Goal: Task Accomplishment & Management: Manage account settings

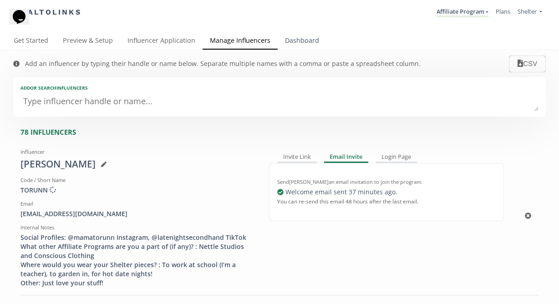
click at [311, 40] on link "Dashboard" at bounding box center [302, 41] width 49 height 18
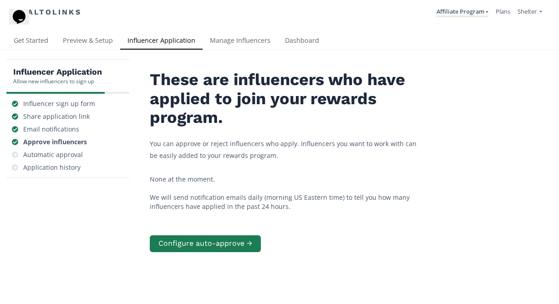
click at [255, 38] on link "Manage Influencers" at bounding box center [239, 41] width 75 height 18
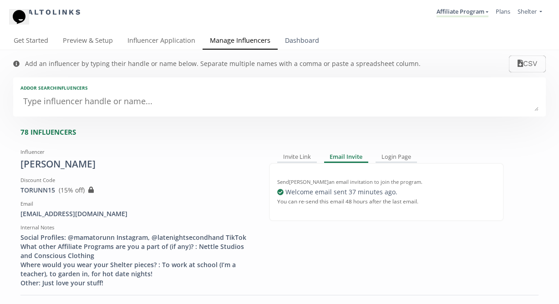
click at [290, 42] on link "Dashboard" at bounding box center [302, 41] width 49 height 18
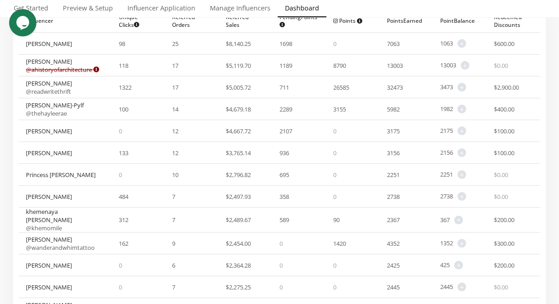
scroll to position [4, 0]
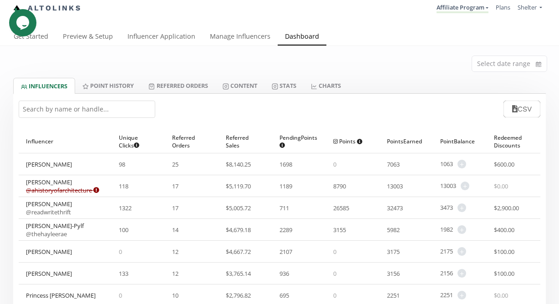
click at [103, 106] on input "text" at bounding box center [87, 109] width 136 height 17
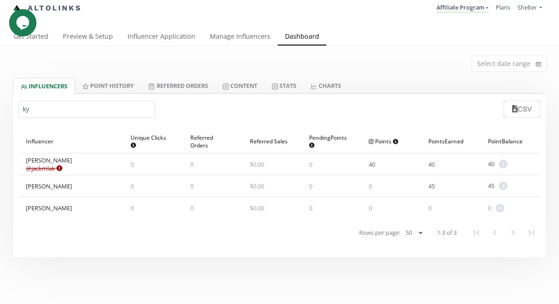
type input "k"
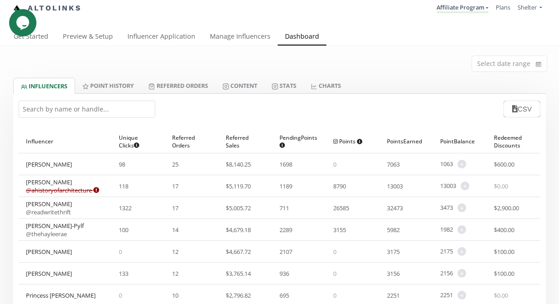
click at [138, 114] on input "text" at bounding box center [87, 109] width 136 height 17
paste input "trish15"
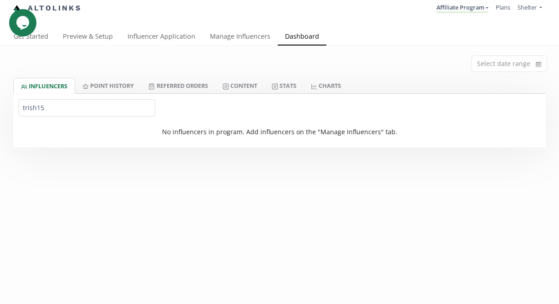
click at [140, 109] on input "trish15" at bounding box center [87, 107] width 136 height 17
paste input "TURNERBRIT"
type input "TURNERBRIT15"
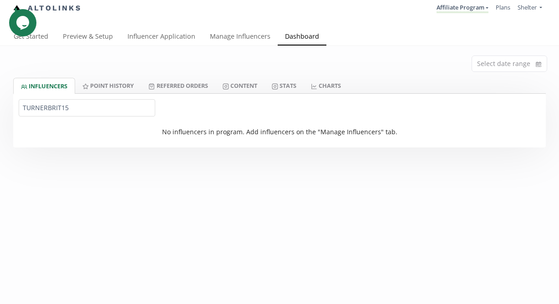
click at [96, 111] on input "TURNERBRIT15" at bounding box center [87, 107] width 136 height 17
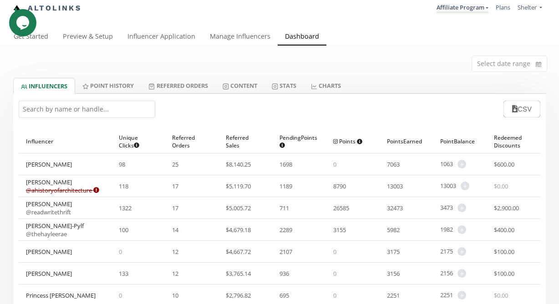
paste input "Brittany Turner"
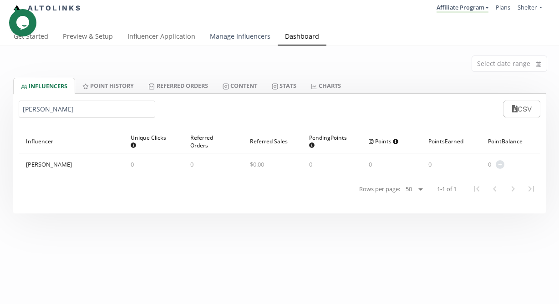
type input "Brittany Turner"
click at [222, 37] on link "Manage Influencers" at bounding box center [239, 37] width 75 height 18
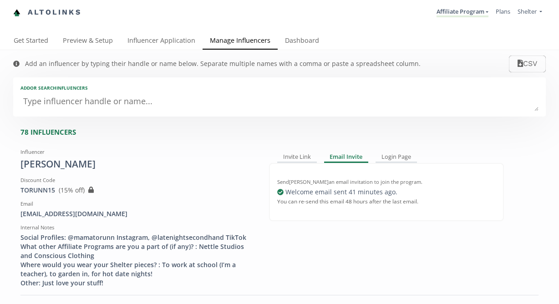
click at [187, 103] on textarea at bounding box center [279, 102] width 518 height 18
paste textarea "Brittany Turner"
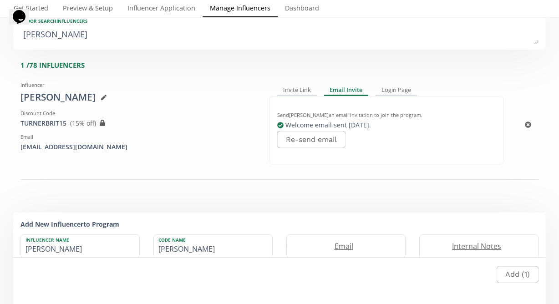
scroll to position [81, 0]
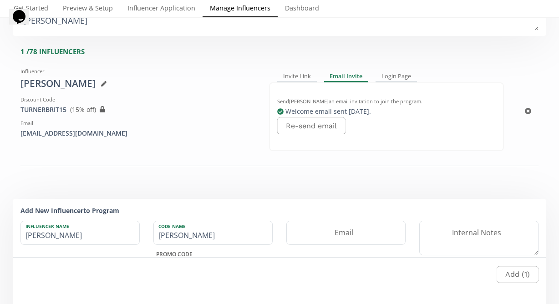
type textarea "Brittany Turner"
click at [101, 84] on icon at bounding box center [103, 83] width 5 height 5
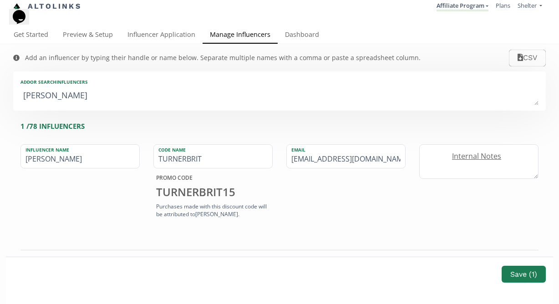
scroll to position [4, 0]
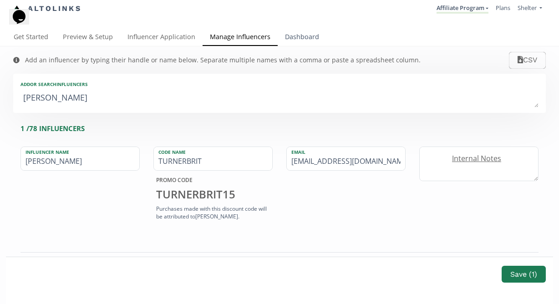
click at [300, 36] on link "Dashboard" at bounding box center [302, 38] width 49 height 18
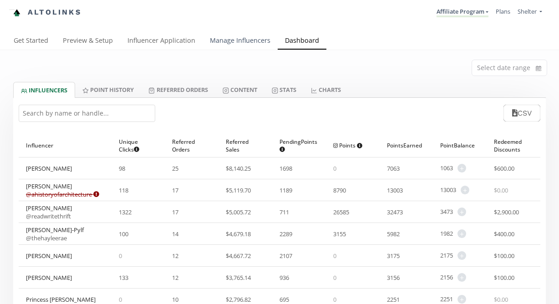
click at [226, 41] on link "Manage Influencers" at bounding box center [239, 41] width 75 height 18
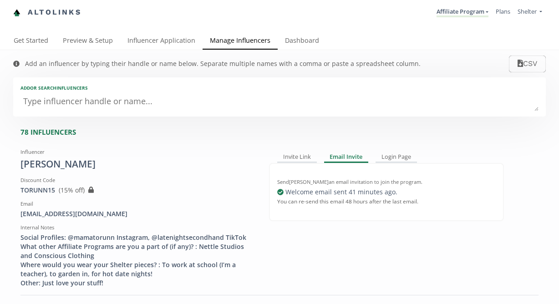
click at [219, 104] on textarea at bounding box center [279, 102] width 518 height 18
paste textarea "[PERSON_NAME]"
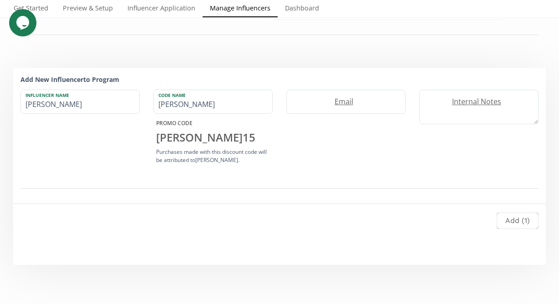
scroll to position [210, 0]
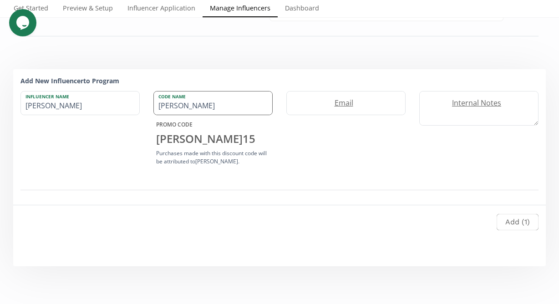
click at [205, 109] on input "[PERSON_NAME]" at bounding box center [213, 102] width 118 height 23
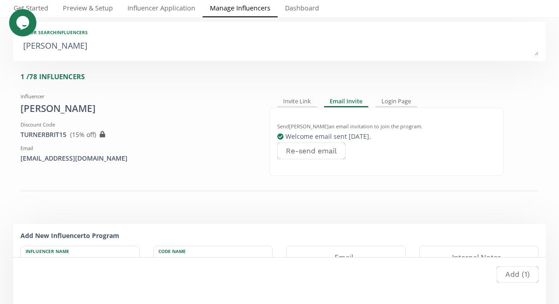
scroll to position [0, 0]
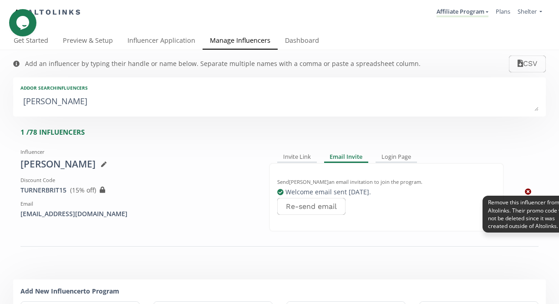
click at [529, 192] on icon at bounding box center [528, 191] width 6 height 6
click at [525, 193] on icon at bounding box center [528, 191] width 6 height 6
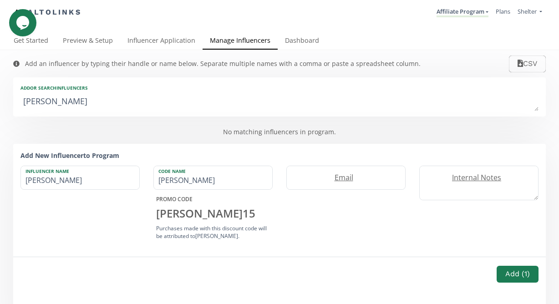
click at [114, 104] on textarea "[PERSON_NAME]" at bounding box center [279, 102] width 518 height 18
paste textarea "[PERSON_NAME]"
type textarea "[PERSON_NAME]"
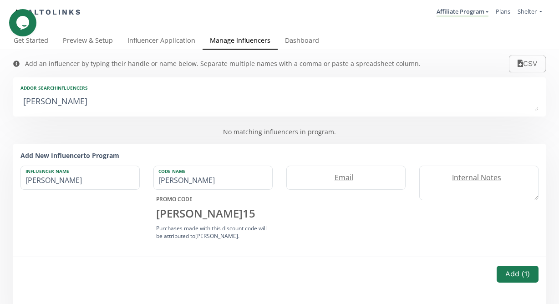
type input "[PERSON_NAME]"
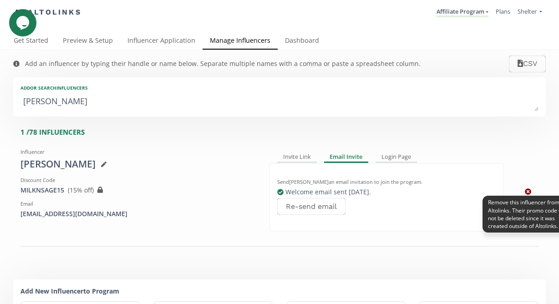
click at [527, 191] on icon at bounding box center [528, 191] width 6 height 6
click at [528, 193] on icon at bounding box center [528, 191] width 6 height 6
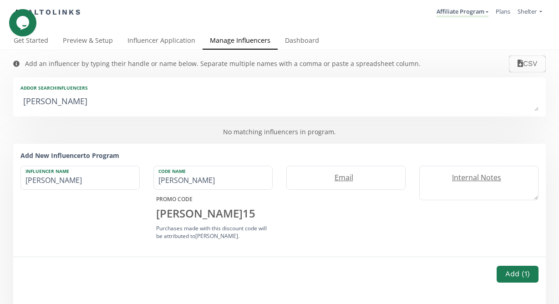
click at [229, 103] on textarea "[PERSON_NAME]" at bounding box center [279, 102] width 518 height 18
paste textarea "[PERSON_NAME]"
type textarea "[PERSON_NAME]"
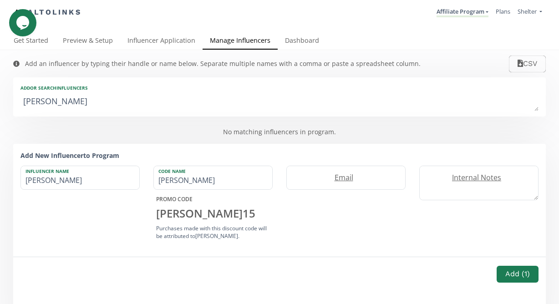
type input "[PERSON_NAME]"
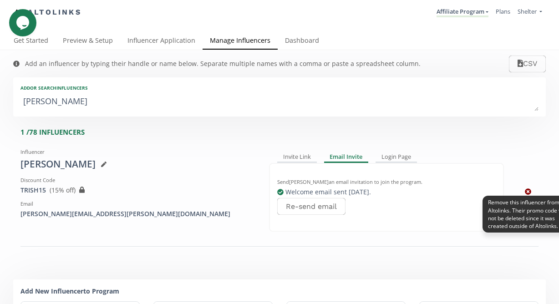
click at [528, 187] on link at bounding box center [528, 191] width 6 height 9
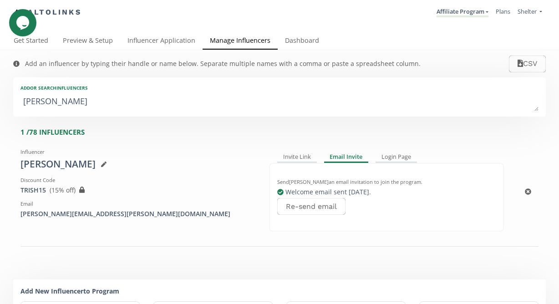
click at [524, 191] on div "Influencer [PERSON_NAME] Discount Code TRISH15 View in Shopify Admin ( 15 % off…" at bounding box center [279, 192] width 518 height 94
click at [532, 192] on div "Influencer [PERSON_NAME] Discount Code TRISH15 View in Shopify Admin ( 15 % off…" at bounding box center [279, 192] width 518 height 94
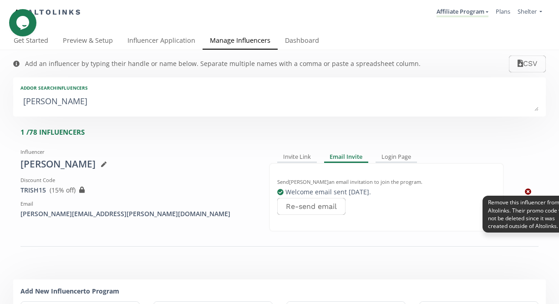
click at [528, 190] on icon at bounding box center [528, 191] width 6 height 6
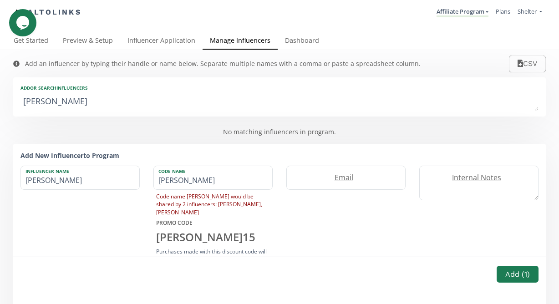
click at [261, 91] on div "Add or search INFLUENCERS" at bounding box center [279, 88] width 518 height 6
click at [262, 99] on textarea "[PERSON_NAME]" at bounding box center [279, 102] width 518 height 18
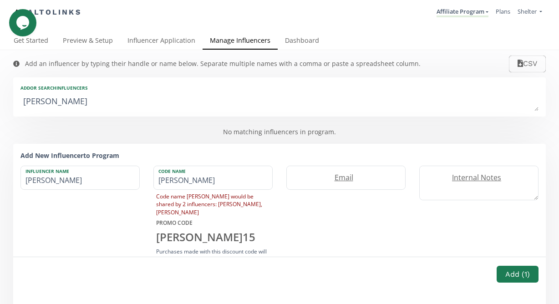
click at [262, 99] on textarea "[PERSON_NAME]" at bounding box center [279, 102] width 518 height 18
paste textarea "[PERSON_NAME]"
type textarea "[PERSON_NAME]"
type input "[PERSON_NAME]"
type input "KYRENA"
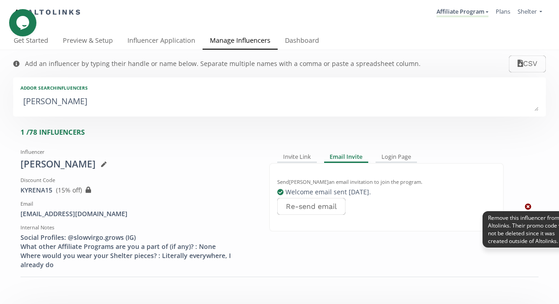
click at [528, 207] on icon at bounding box center [528, 206] width 6 height 6
click at [525, 207] on icon at bounding box center [528, 207] width 6 height 6
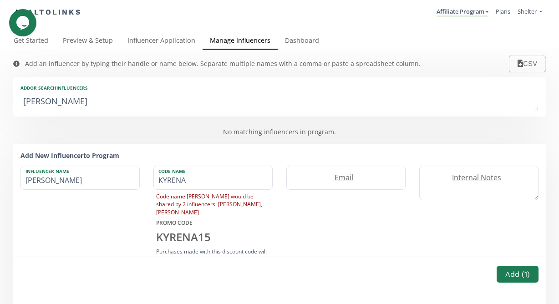
click at [263, 102] on textarea "[PERSON_NAME]" at bounding box center [279, 102] width 518 height 18
paste textarea "[PERSON_NAME]"
type textarea "[PERSON_NAME]"
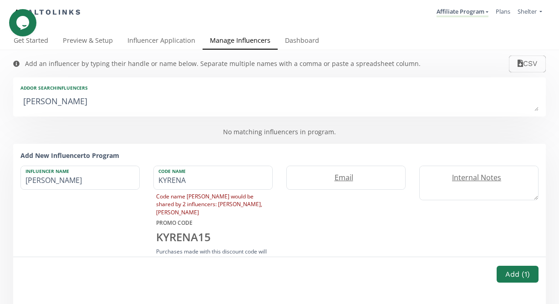
type input "[PERSON_NAME]"
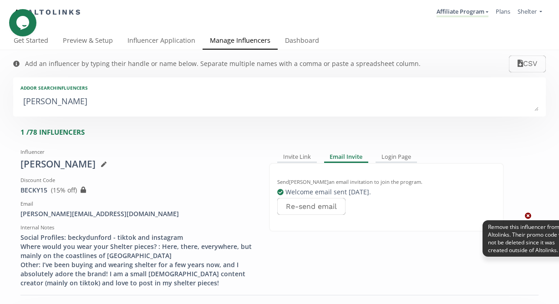
click at [527, 213] on icon at bounding box center [528, 216] width 6 height 6
click at [527, 217] on icon at bounding box center [528, 215] width 6 height 6
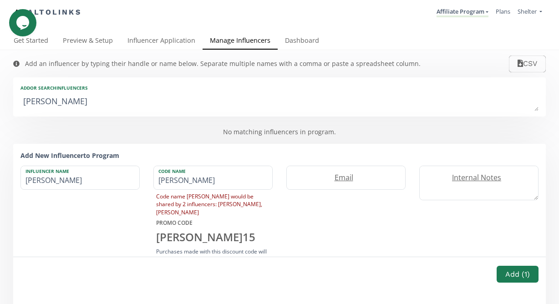
click at [260, 102] on textarea "[PERSON_NAME]" at bounding box center [279, 102] width 518 height 18
paste textarea "[PERSON_NAME]"
type textarea "[PERSON_NAME]"
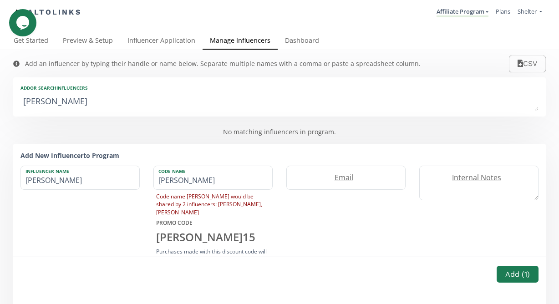
type input "[PERSON_NAME]"
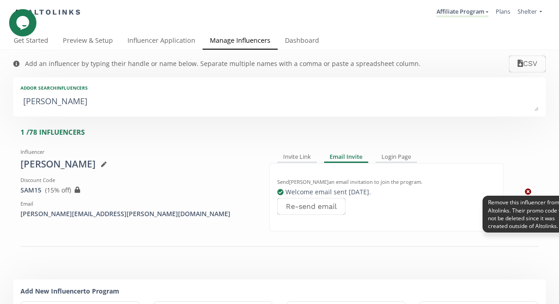
click at [525, 189] on icon at bounding box center [528, 191] width 6 height 6
click at [527, 195] on link at bounding box center [528, 191] width 6 height 9
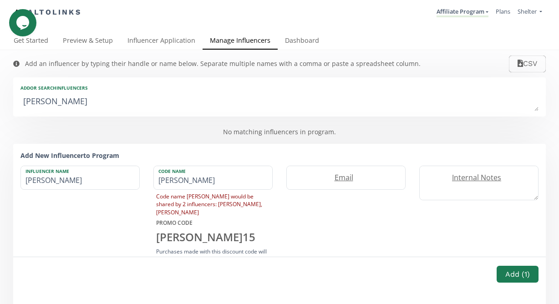
click at [312, 94] on textarea "[PERSON_NAME]" at bounding box center [279, 102] width 518 height 18
paste textarea "[PERSON_NAME]"
type textarea "[PERSON_NAME]"
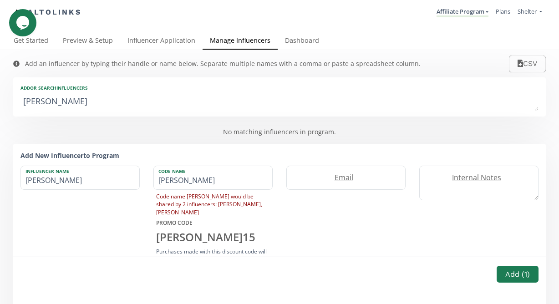
type input "[PERSON_NAME]"
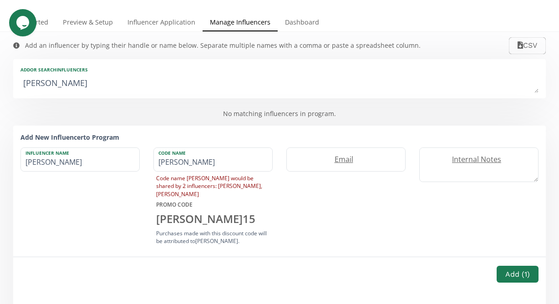
scroll to position [10, 0]
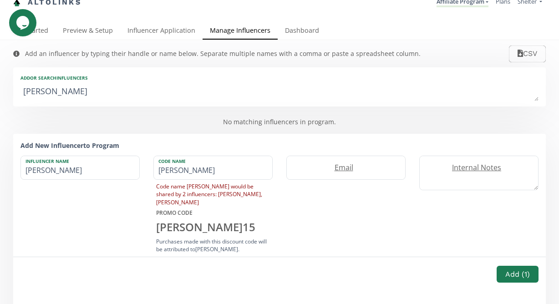
click at [207, 96] on textarea "[PERSON_NAME]" at bounding box center [279, 92] width 518 height 18
drag, startPoint x: 108, startPoint y: 92, endPoint x: 50, endPoint y: 92, distance: 58.2
click at [50, 92] on textarea "[PERSON_NAME]" at bounding box center [279, 92] width 518 height 18
type textarea "[PERSON_NAME]"
type input "[PERSON_NAME]"
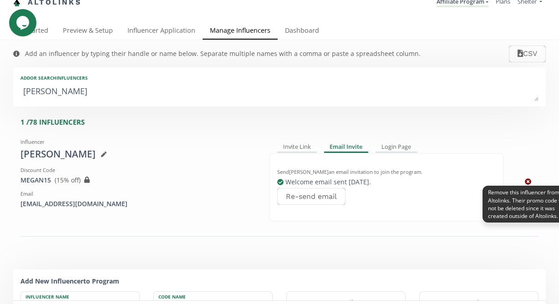
click at [525, 183] on icon at bounding box center [528, 181] width 6 height 6
click at [529, 177] on link at bounding box center [528, 181] width 6 height 9
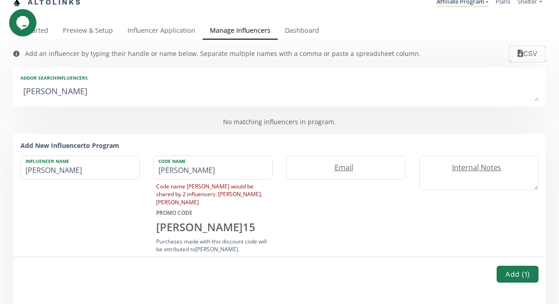
click at [237, 96] on textarea "[PERSON_NAME]" at bounding box center [279, 92] width 518 height 18
paste textarea "[PERSON_NAME]"
type textarea "[PERSON_NAME]"
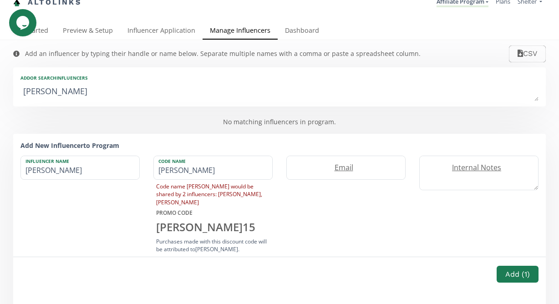
type input "[PERSON_NAME]"
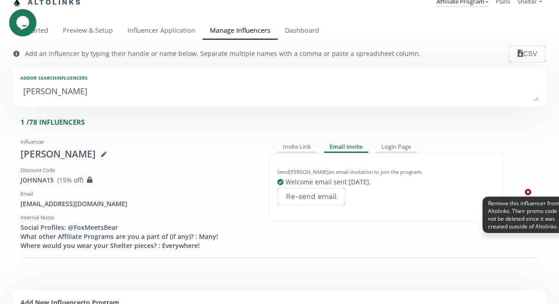
click at [526, 193] on icon at bounding box center [528, 192] width 6 height 6
click at [528, 195] on icon at bounding box center [528, 192] width 6 height 6
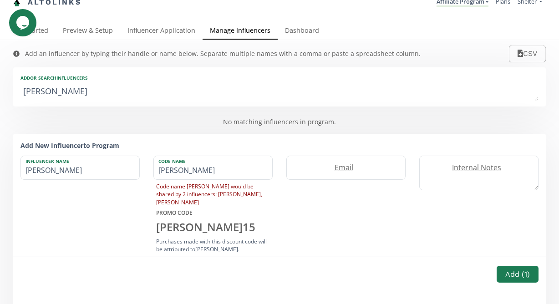
click at [286, 94] on textarea "[PERSON_NAME]" at bounding box center [279, 92] width 518 height 18
paste textarea "[PERSON_NAME]"
type textarea "[PERSON_NAME]"
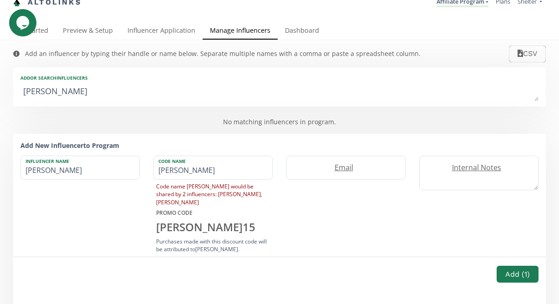
type input "[PERSON_NAME]"
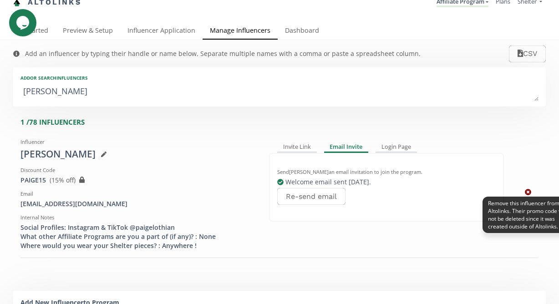
click at [530, 190] on icon at bounding box center [528, 192] width 6 height 6
click at [528, 192] on icon at bounding box center [528, 192] width 6 height 6
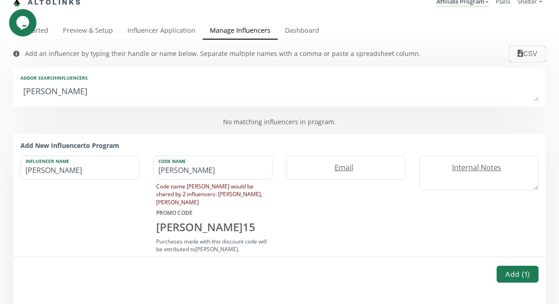
click at [351, 86] on textarea "[PERSON_NAME]" at bounding box center [279, 92] width 518 height 18
paste textarea "[PERSON_NAME]"
type textarea "[PERSON_NAME]"
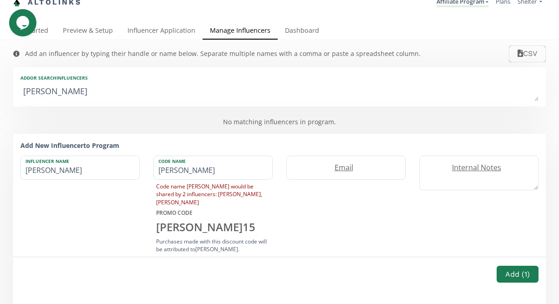
type input "[PERSON_NAME]"
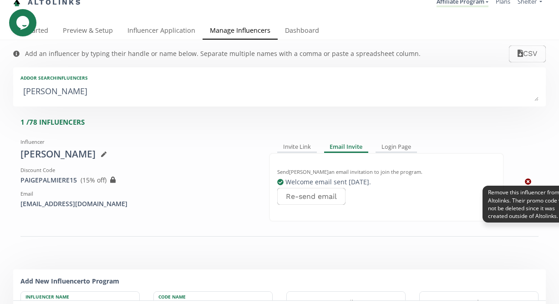
click at [526, 182] on icon at bounding box center [528, 181] width 6 height 6
click at [525, 183] on icon at bounding box center [528, 181] width 6 height 6
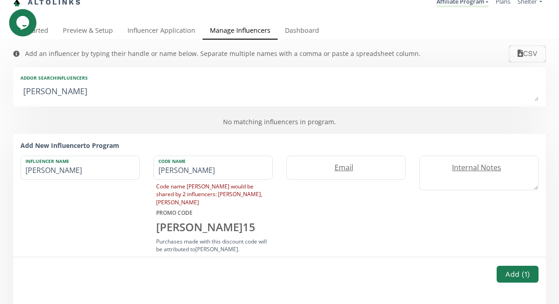
click at [326, 94] on textarea "[PERSON_NAME]" at bounding box center [279, 92] width 518 height 18
paste textarea "[PERSON_NAME]"
type textarea "[PERSON_NAME] [PERSON_NAME]"
type input "[PERSON_NAME] [PERSON_NAME]"
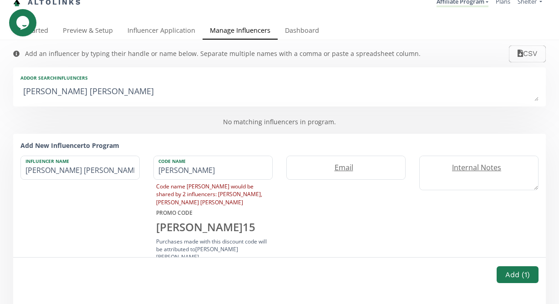
click at [326, 94] on textarea "[PERSON_NAME] [PERSON_NAME]" at bounding box center [279, 92] width 518 height 18
paste textarea
type textarea "[PERSON_NAME]"
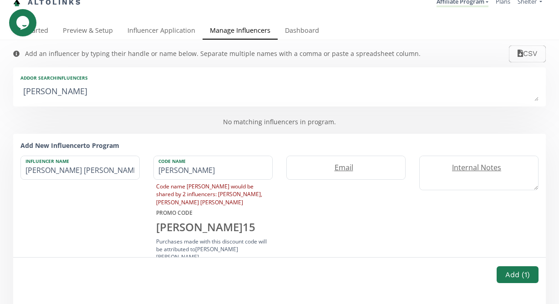
type input "[PERSON_NAME]"
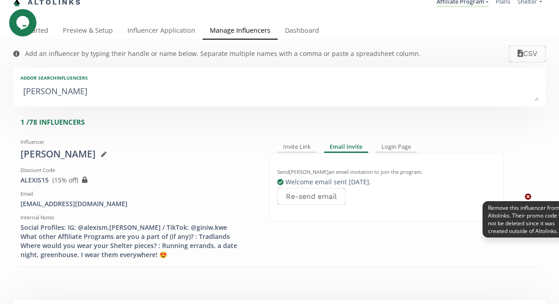
click at [525, 198] on icon at bounding box center [528, 196] width 6 height 6
click at [529, 197] on icon at bounding box center [528, 197] width 6 height 6
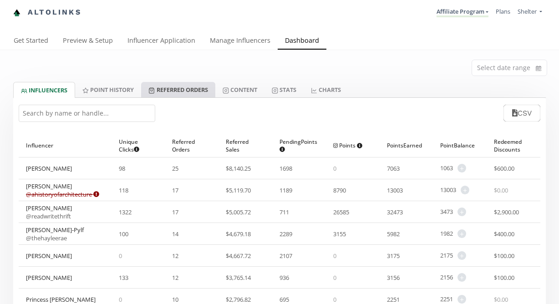
click at [194, 91] on link "Referred Orders" at bounding box center [178, 89] width 74 height 15
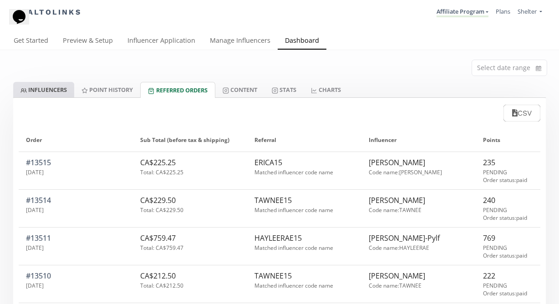
click at [61, 89] on link "INFLUENCERS" at bounding box center [43, 89] width 61 height 15
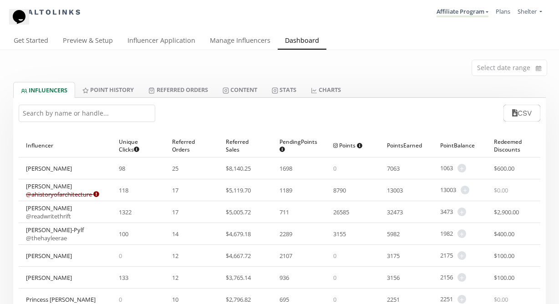
click at [85, 114] on input "text" at bounding box center [87, 113] width 136 height 17
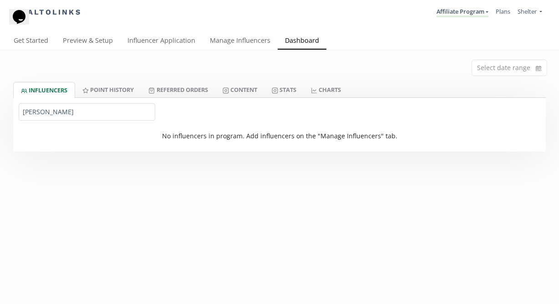
type input "becky dunford"
